Goal: Transaction & Acquisition: Download file/media

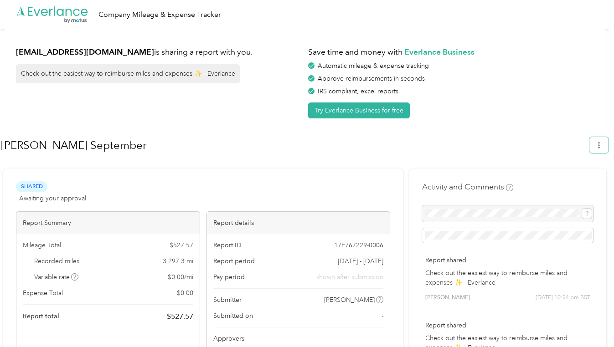
click at [608, 145] on button "button" at bounding box center [598, 145] width 19 height 16
click at [609, 146] on button "button" at bounding box center [598, 145] width 19 height 16
click at [591, 183] on span "Download" at bounding box center [577, 188] width 30 height 10
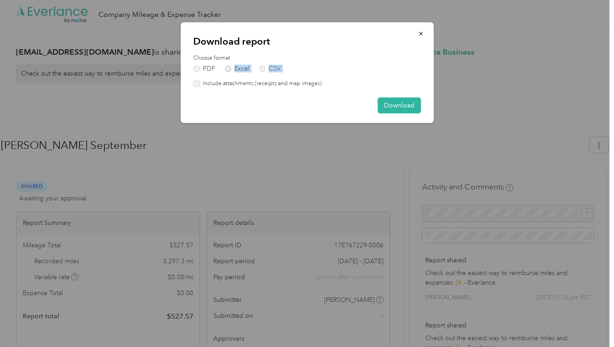
click at [229, 72] on div "Choose format PDF Excel CSV Include attachments (receipts and map images)" at bounding box center [306, 71] width 227 height 34
click at [270, 105] on div "Download" at bounding box center [306, 106] width 227 height 16
click at [229, 70] on label "Excel" at bounding box center [237, 69] width 25 height 6
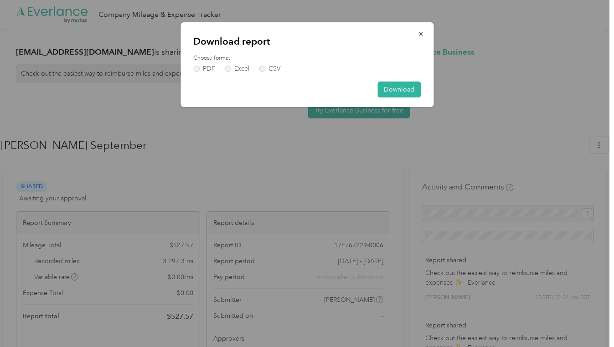
click at [410, 89] on button "Download" at bounding box center [398, 90] width 43 height 16
